Goal: Information Seeking & Learning: Learn about a topic

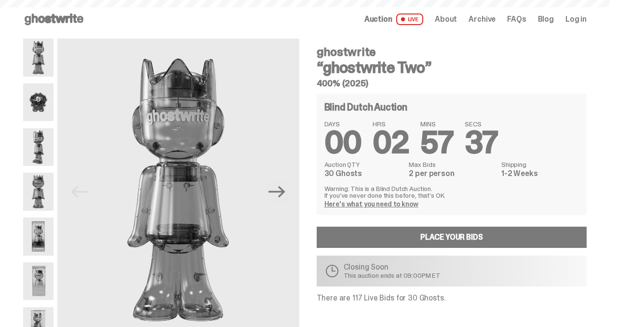
scroll to position [39, 0]
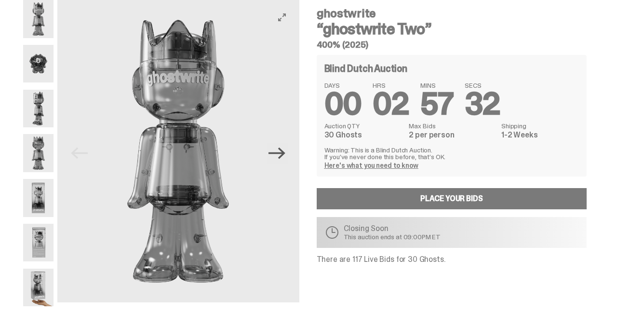
click at [285, 159] on icon "Next" at bounding box center [276, 152] width 17 height 17
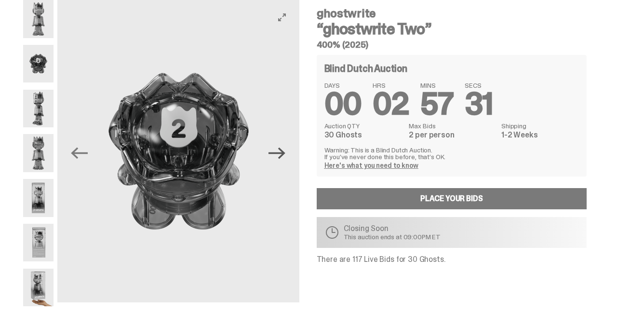
click at [285, 159] on icon "Next" at bounding box center [276, 152] width 17 height 17
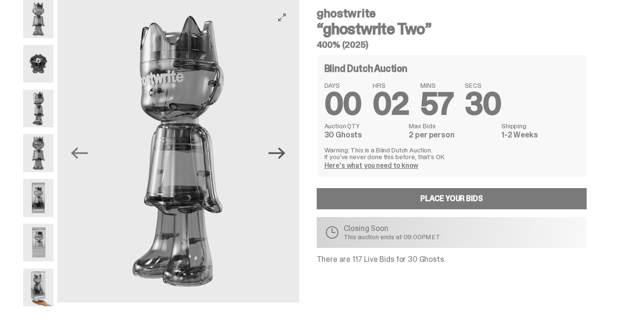
click at [285, 159] on icon "Next" at bounding box center [276, 152] width 17 height 17
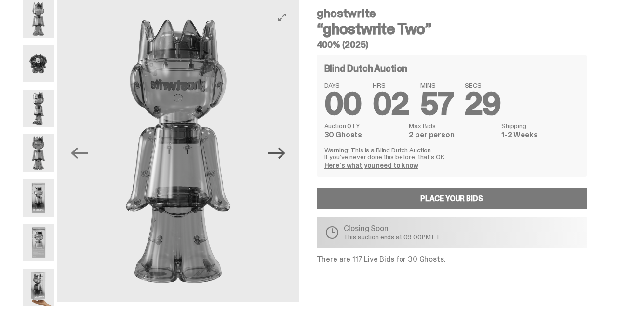
scroll to position [9, 0]
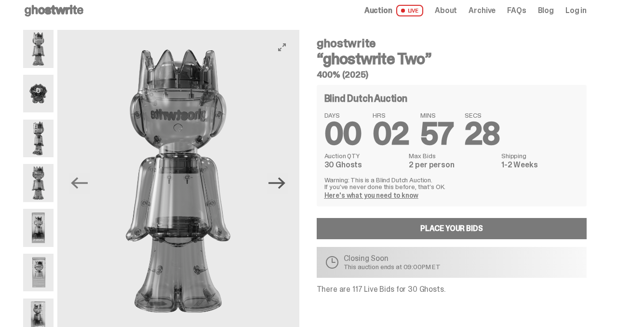
click at [282, 184] on icon "Next" at bounding box center [276, 182] width 17 height 17
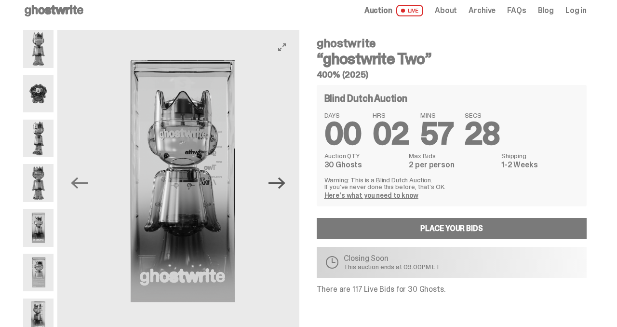
click at [282, 184] on icon "Next" at bounding box center [276, 182] width 17 height 17
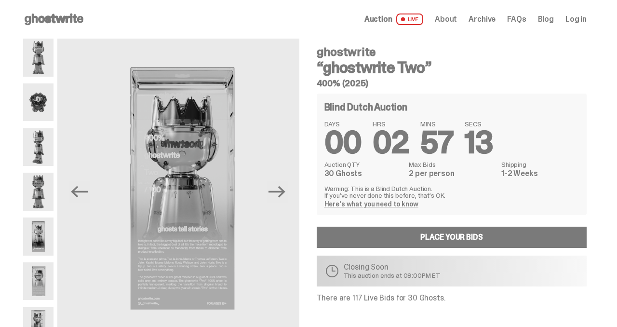
click at [392, 21] on span "Auction" at bounding box center [378, 19] width 28 height 8
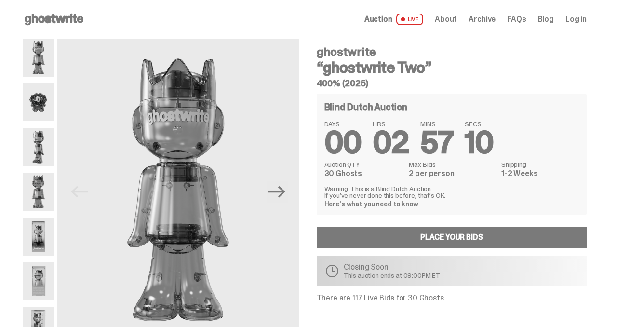
click at [492, 25] on div "Auction LIVE About Archive FAQs Blog Log in" at bounding box center [475, 19] width 222 height 12
click at [491, 20] on span "Archive" at bounding box center [481, 19] width 27 height 8
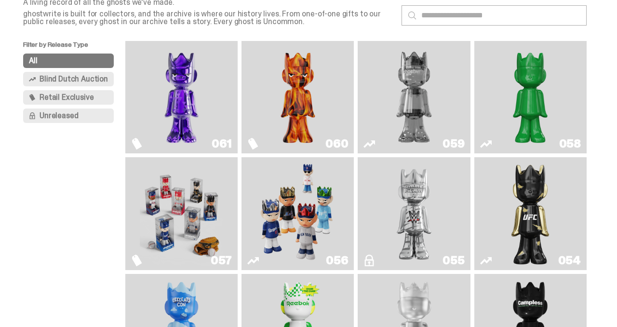
scroll to position [61, 0]
click at [283, 112] on img "Always On Fire" at bounding box center [298, 97] width 84 height 105
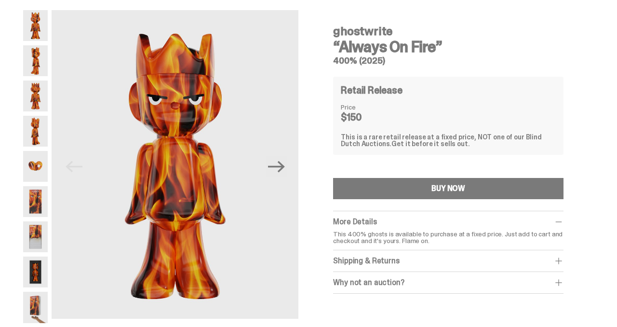
scroll to position [47, 0]
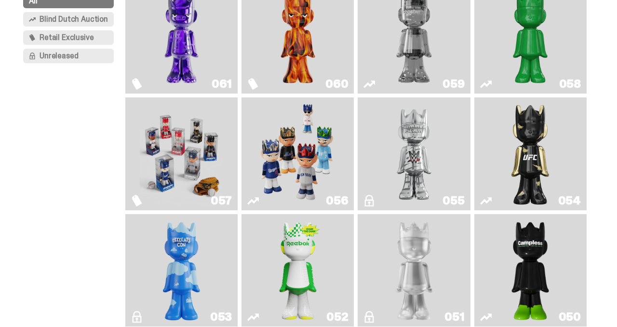
scroll to position [130, 0]
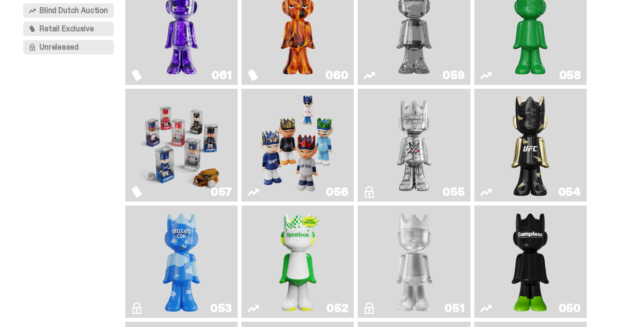
click at [407, 170] on img "I Was There SummerSlam" at bounding box center [414, 144] width 84 height 105
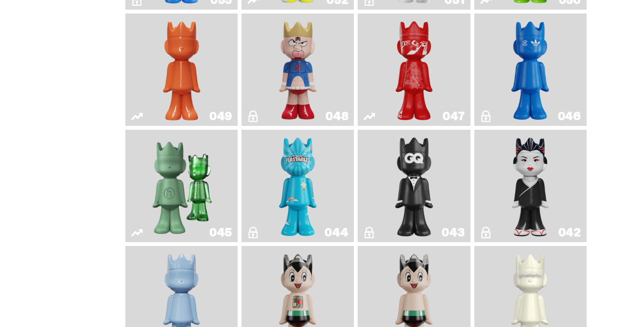
scroll to position [450, 0]
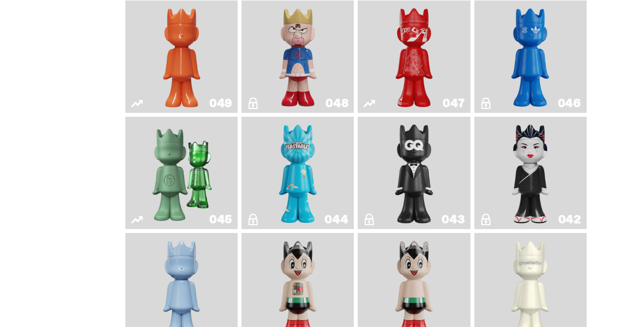
click at [287, 193] on img "Feastables" at bounding box center [297, 172] width 45 height 105
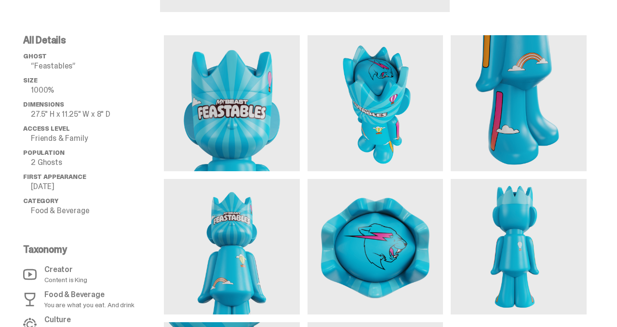
scroll to position [345, 0]
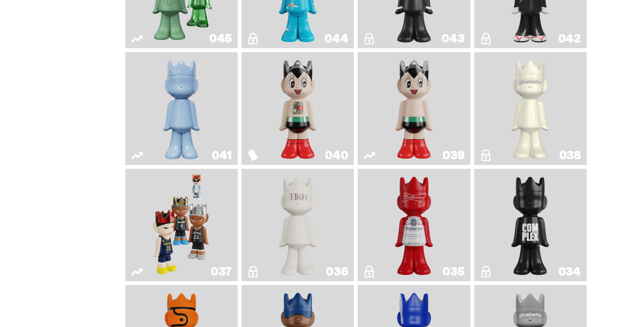
scroll to position [632, 0]
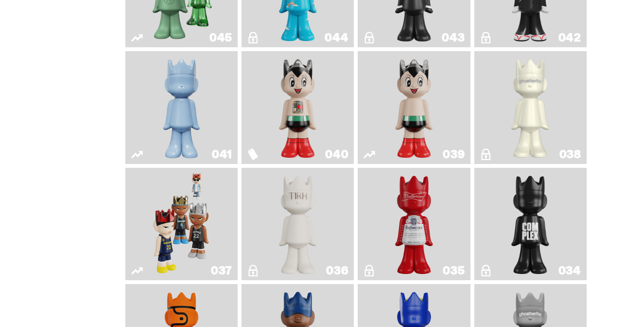
click at [435, 150] on img "Astro Boy" at bounding box center [413, 107] width 45 height 105
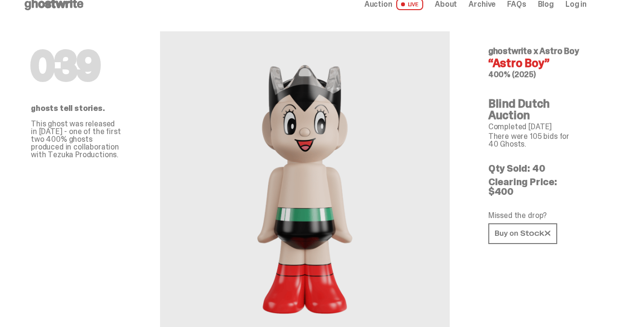
scroll to position [16, 0]
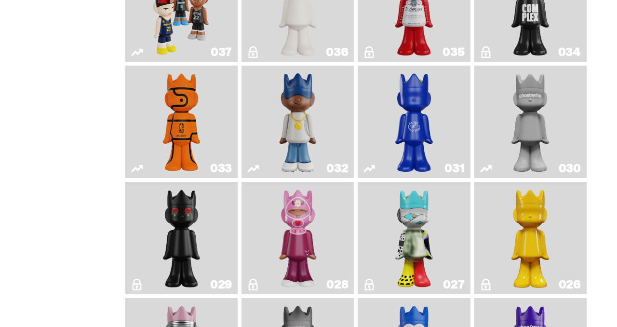
scroll to position [851, 0]
click at [398, 158] on img "Latte" at bounding box center [413, 121] width 59 height 105
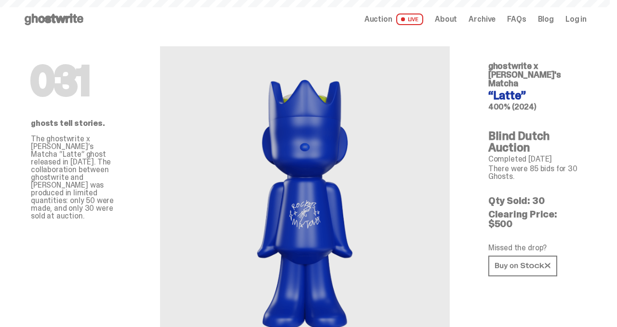
scroll to position [851, 0]
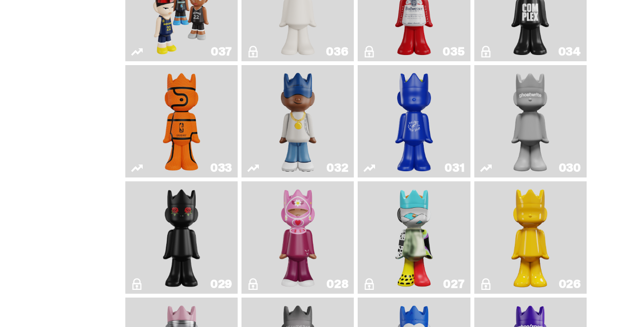
click at [174, 162] on img "Game Ball" at bounding box center [181, 121] width 45 height 105
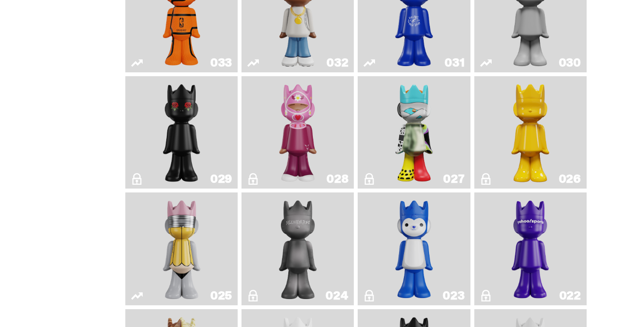
scroll to position [956, 0]
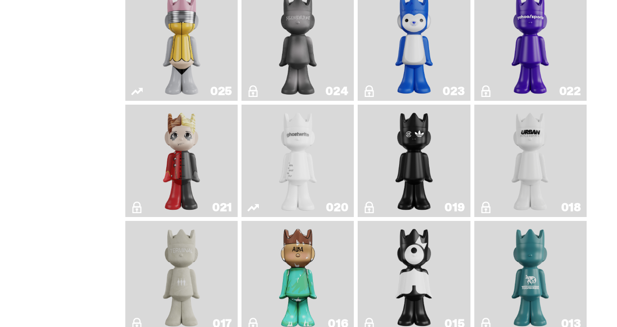
scroll to position [1206, 0]
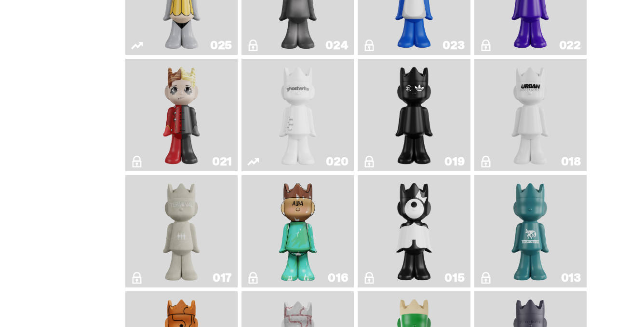
click at [273, 148] on img "ghost" at bounding box center [297, 115] width 59 height 105
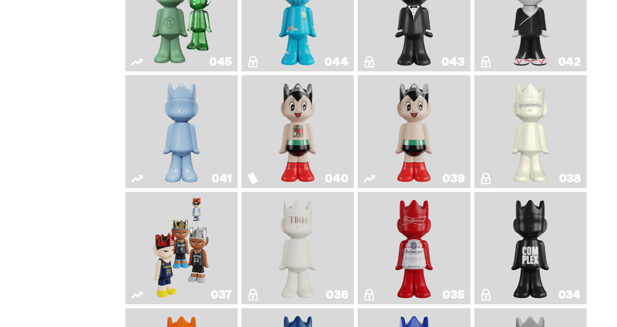
scroll to position [608, 0]
click at [200, 159] on img "Schrödinger's ghost: Winter Blue" at bounding box center [181, 131] width 45 height 105
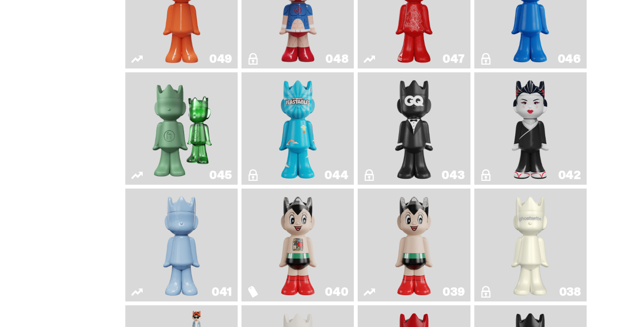
scroll to position [496, 0]
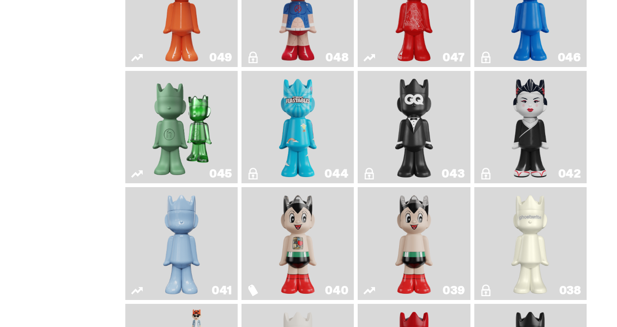
click at [182, 160] on img "Present" at bounding box center [181, 127] width 72 height 105
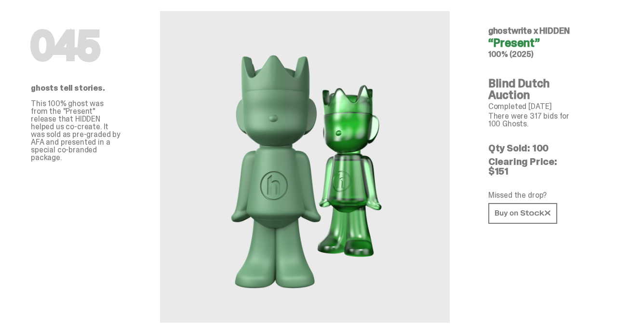
scroll to position [45, 0]
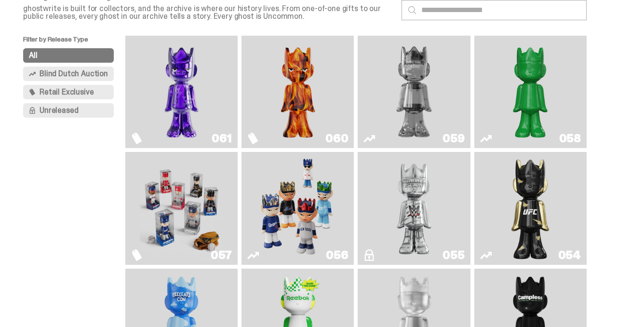
scroll to position [66, 0]
click at [533, 113] on img "Schrödinger's ghost: Sunday Green" at bounding box center [530, 92] width 84 height 105
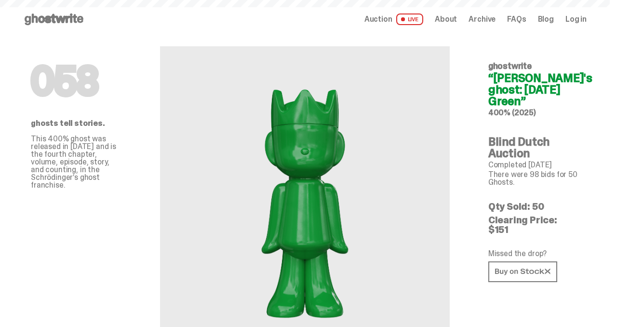
scroll to position [66, 0]
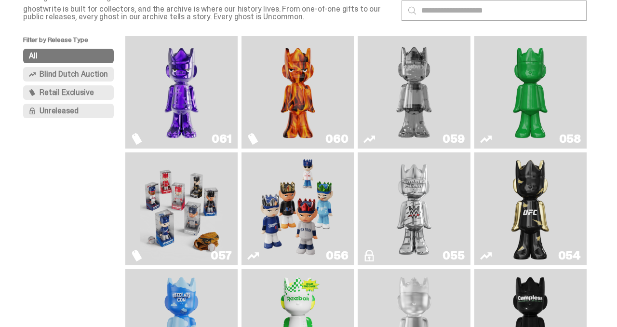
click at [442, 121] on img "Two" at bounding box center [414, 92] width 84 height 105
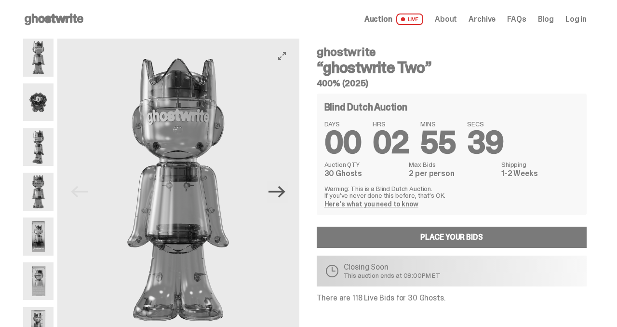
click at [276, 198] on icon "Next" at bounding box center [276, 191] width 17 height 17
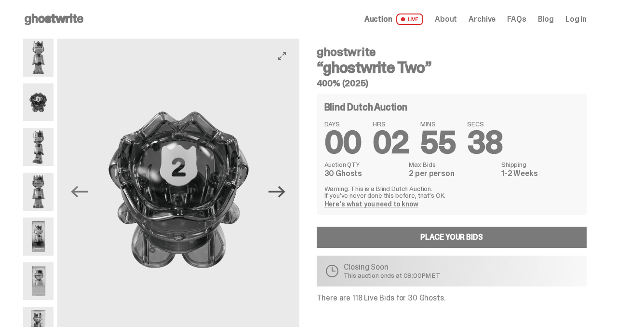
click at [276, 198] on icon "Next" at bounding box center [276, 191] width 17 height 17
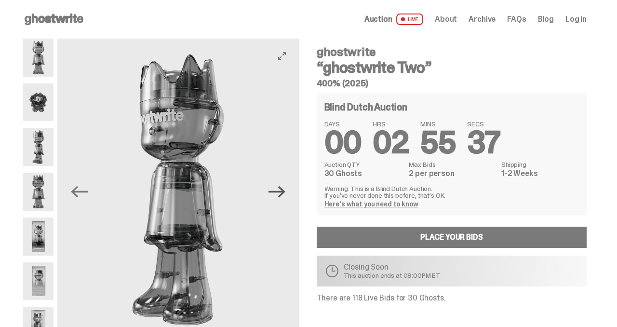
click at [276, 198] on icon "Next" at bounding box center [276, 191] width 17 height 17
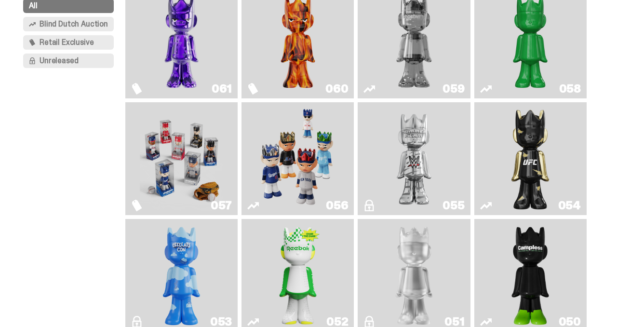
scroll to position [117, 0]
click at [257, 164] on img "Game Face (2025)" at bounding box center [298, 157] width 84 height 105
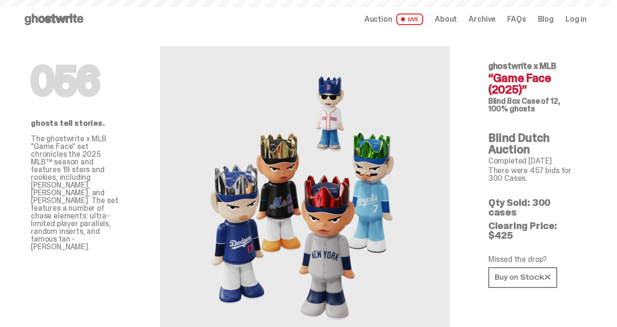
scroll to position [117, 0]
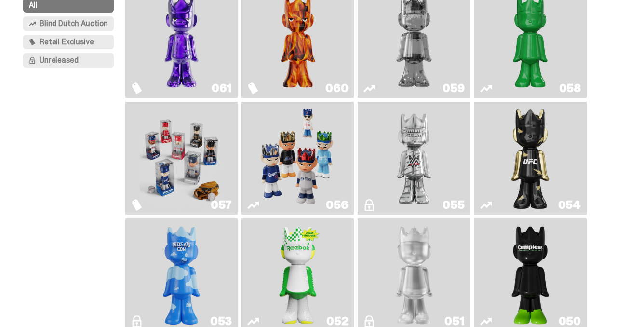
click at [532, 168] on img "Ruby" at bounding box center [529, 157] width 45 height 105
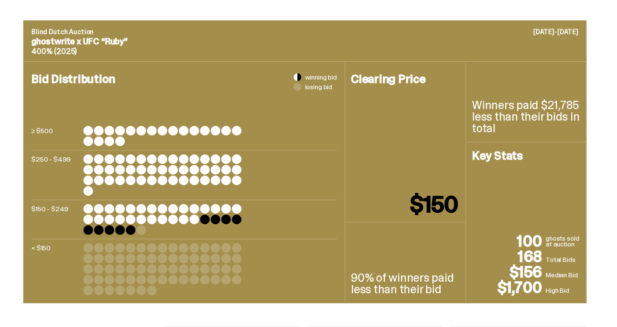
scroll to position [152, 0]
